Goal: Find specific page/section: Find specific page/section

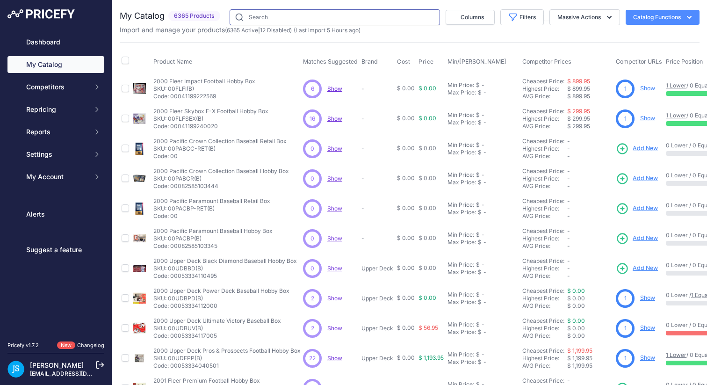
click at [271, 19] on input "text" at bounding box center [335, 17] width 210 height 16
paste input "2024 Topps Inception Baseball Hobby"
type input "2024 Topps Inception Baseball Hobby"
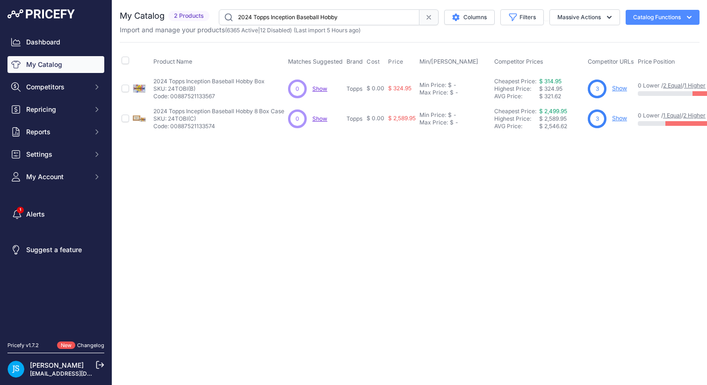
click at [626, 88] on link "Show" at bounding box center [619, 88] width 15 height 7
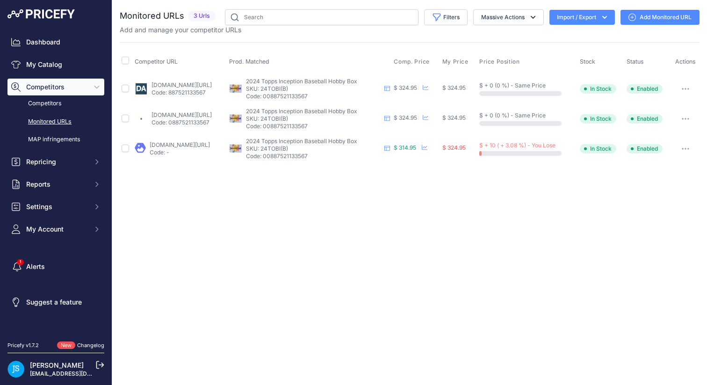
click at [523, 195] on div "Close You are not connected to the internet." at bounding box center [409, 192] width 595 height 385
